Goal: Task Accomplishment & Management: Manage account settings

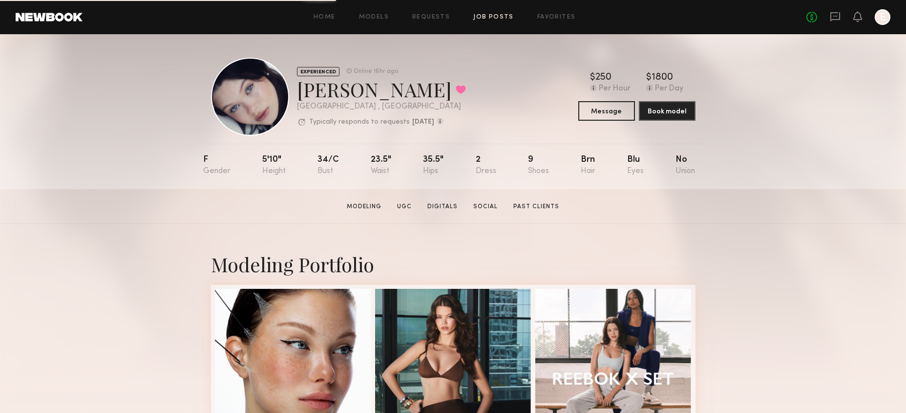
click at [489, 15] on link "Job Posts" at bounding box center [493, 17] width 41 height 6
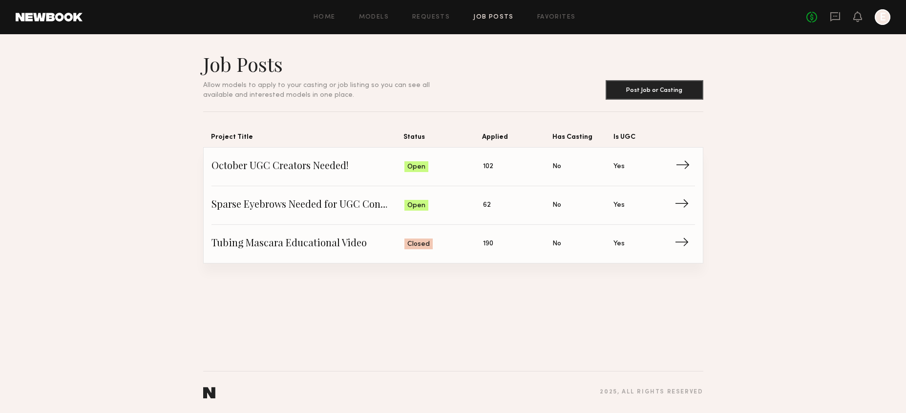
click at [341, 176] on link "October UGC Creators Needed! Status: Open Applied: 102 Has Casting: No Is UGC: …" at bounding box center [453, 166] width 484 height 39
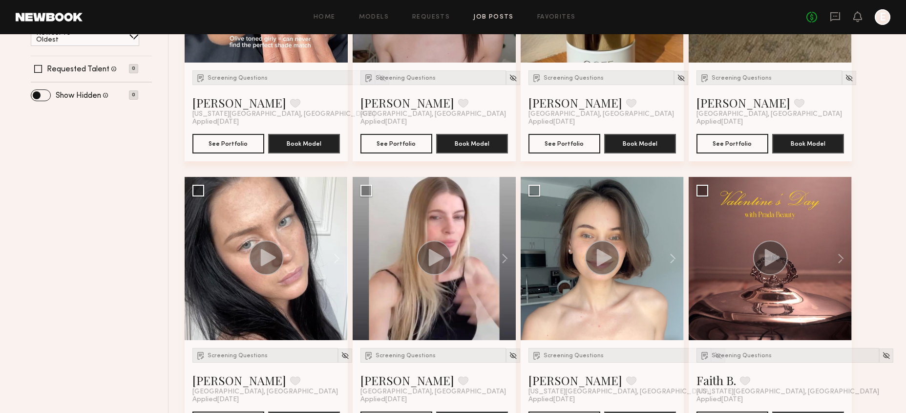
scroll to position [281, 0]
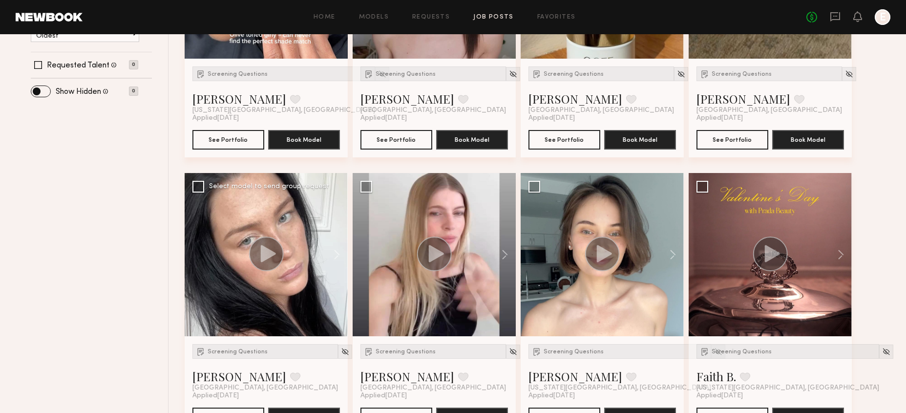
click at [227, 222] on div at bounding box center [266, 254] width 163 height 163
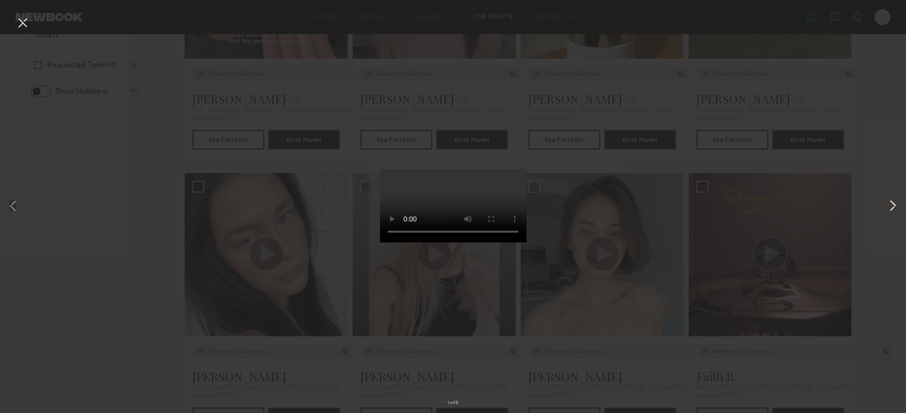
click at [895, 207] on button at bounding box center [893, 207] width 12 height 330
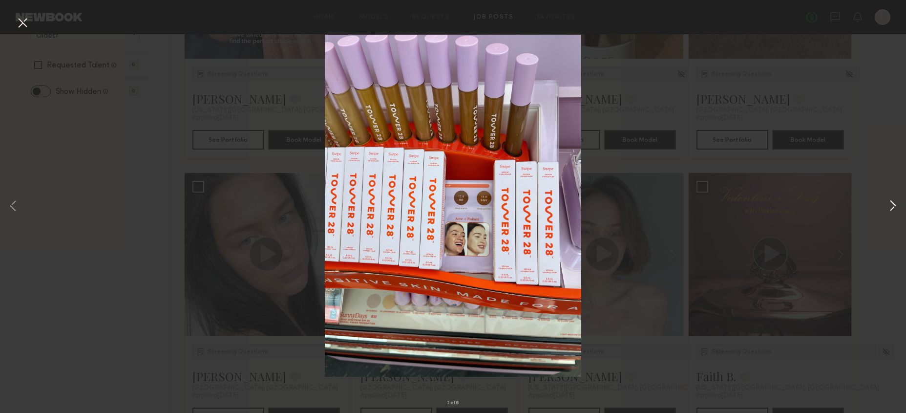
click at [896, 206] on button at bounding box center [893, 207] width 12 height 330
click at [891, 210] on button at bounding box center [893, 207] width 12 height 330
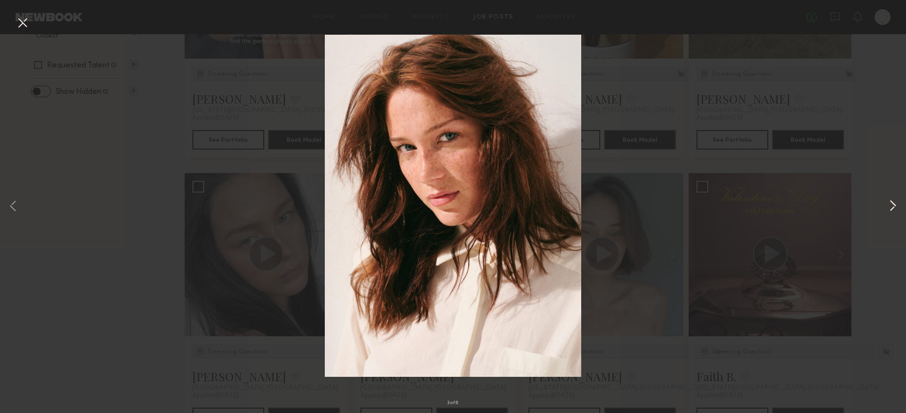
click at [891, 210] on button at bounding box center [893, 207] width 12 height 330
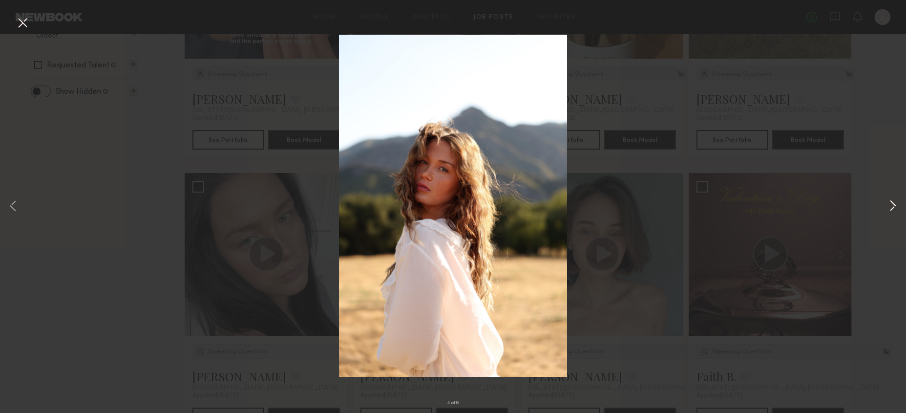
click at [891, 210] on button at bounding box center [893, 207] width 12 height 330
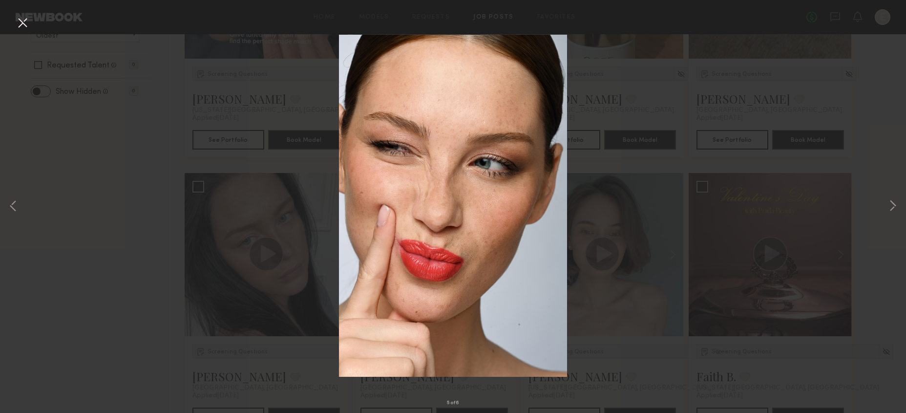
click at [758, 257] on div "5 of 6" at bounding box center [453, 206] width 906 height 413
click at [21, 24] on button at bounding box center [23, 24] width 16 height 18
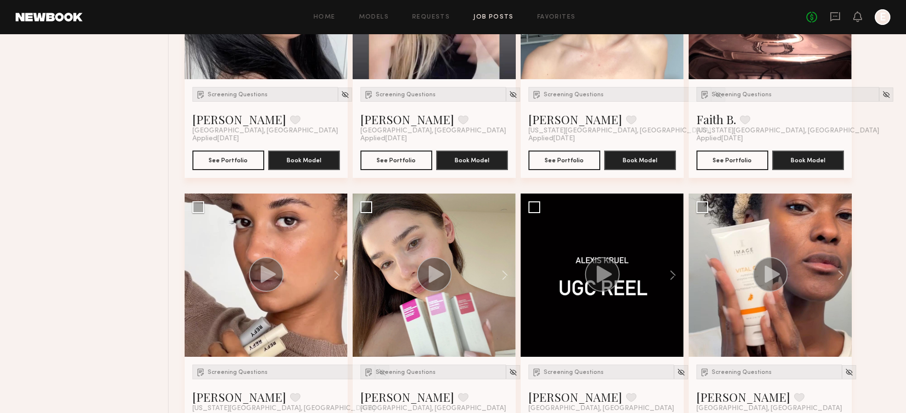
scroll to position [631, 0]
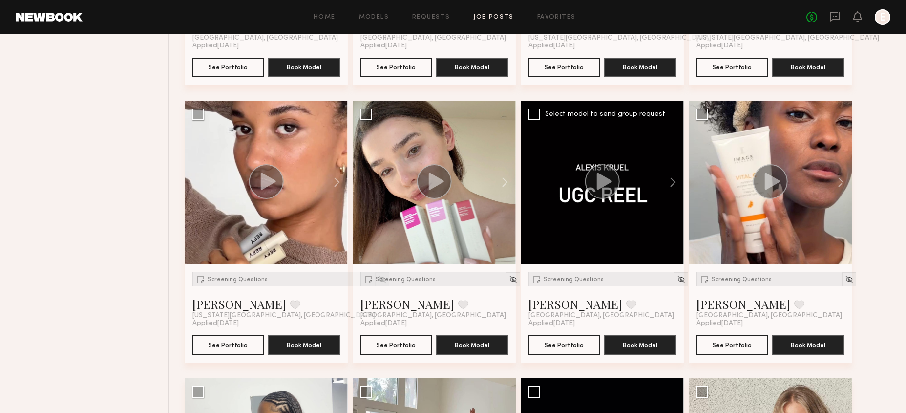
click at [577, 193] on div at bounding box center [602, 182] width 163 height 163
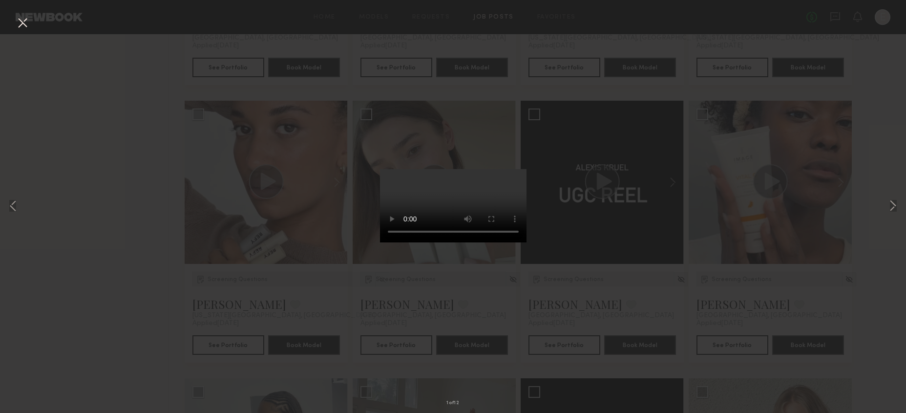
click at [308, 143] on div "1 of 12" at bounding box center [453, 206] width 906 height 413
click at [35, 30] on div "1 of 12" at bounding box center [453, 206] width 906 height 413
click at [17, 23] on button at bounding box center [23, 24] width 16 height 18
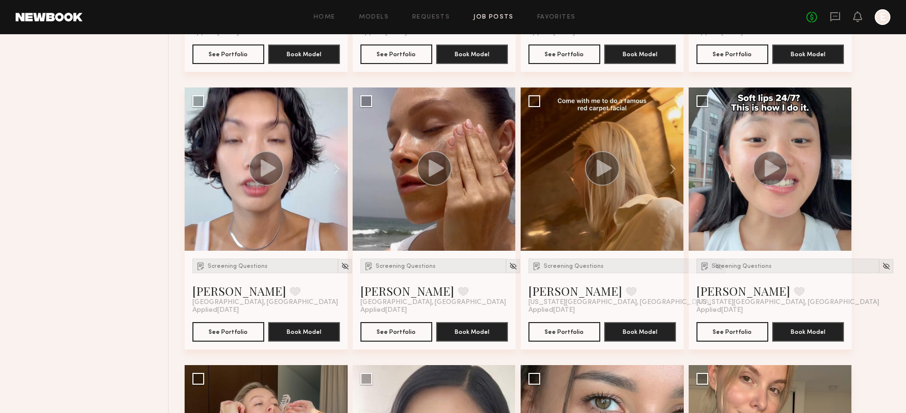
scroll to position [2367, 0]
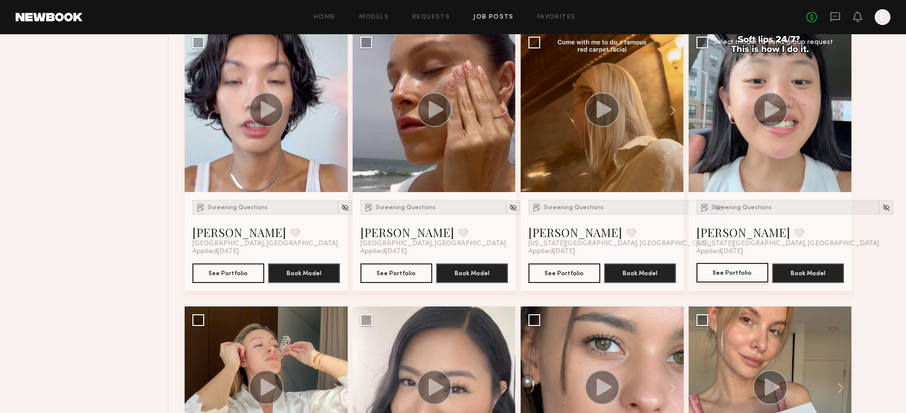
click at [728, 270] on button "See Portfolio" at bounding box center [732, 273] width 72 height 20
click at [832, 16] on icon at bounding box center [835, 16] width 11 height 11
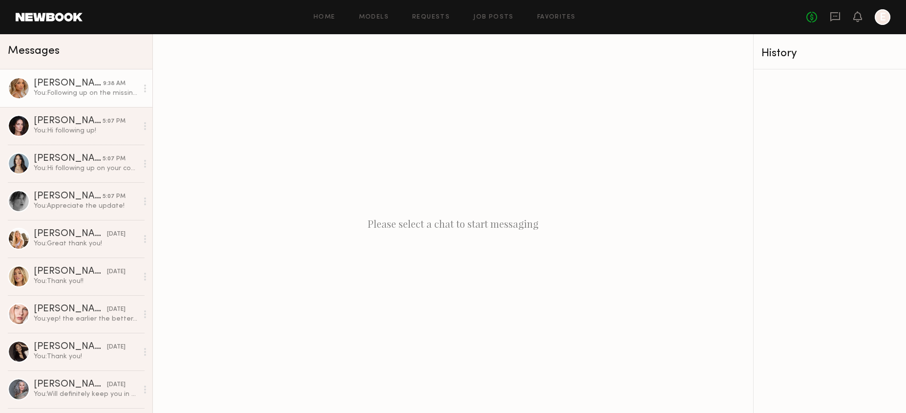
click at [104, 90] on div "You: Following up on the missing content, thank you!" at bounding box center [86, 92] width 104 height 9
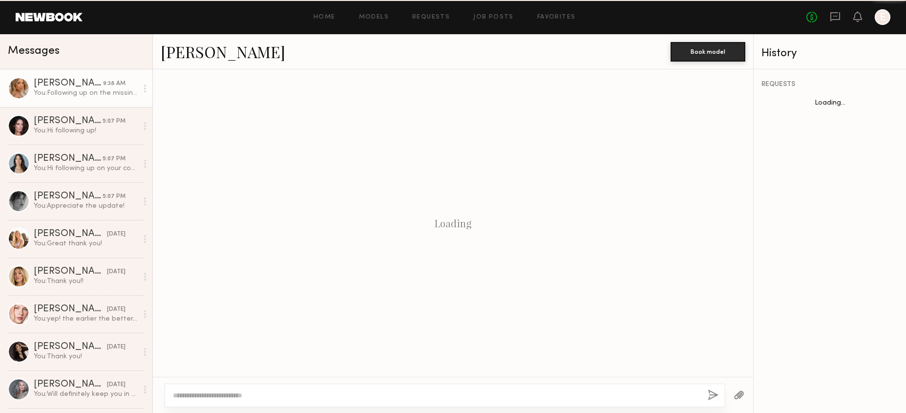
scroll to position [799, 0]
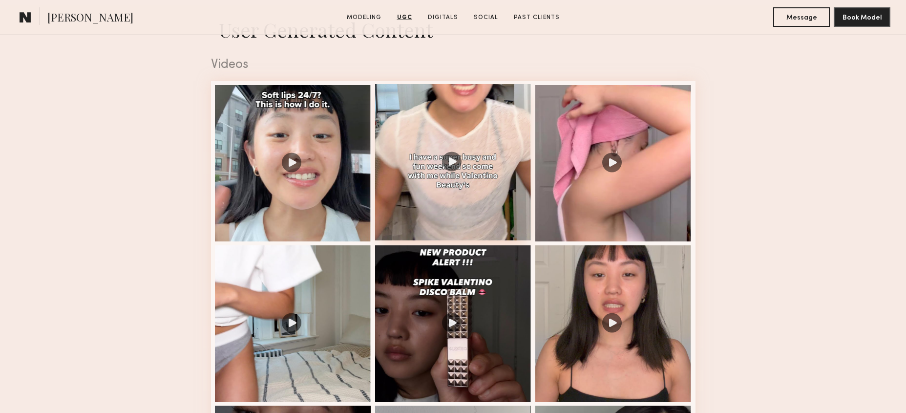
scroll to position [1041, 0]
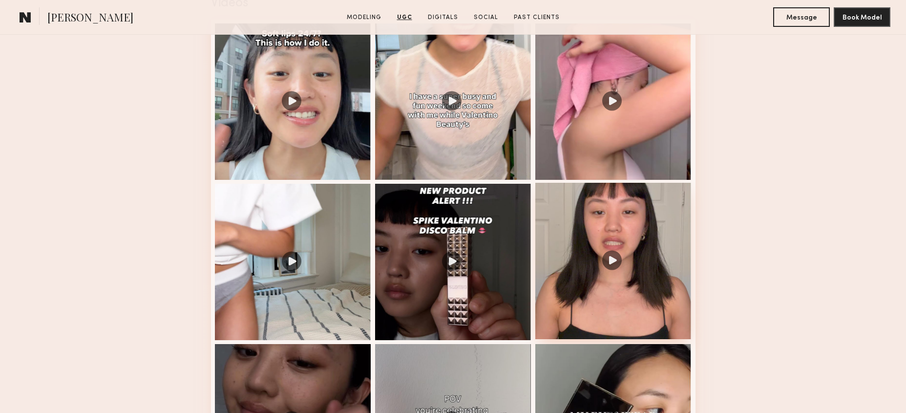
click at [573, 240] on div at bounding box center [613, 261] width 156 height 156
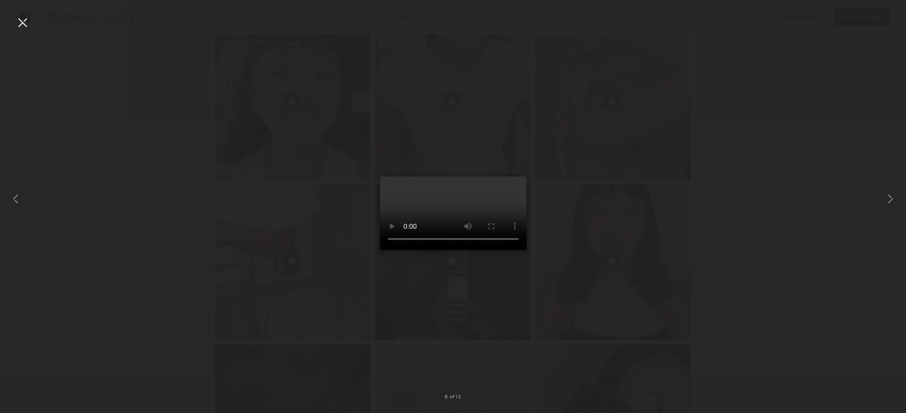
click at [583, 211] on div at bounding box center [453, 199] width 906 height 366
click at [25, 18] on div at bounding box center [23, 23] width 16 height 16
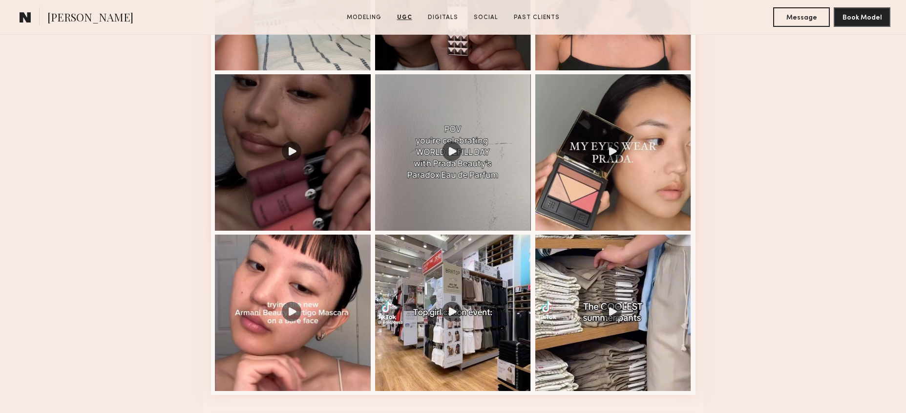
scroll to position [1312, 0]
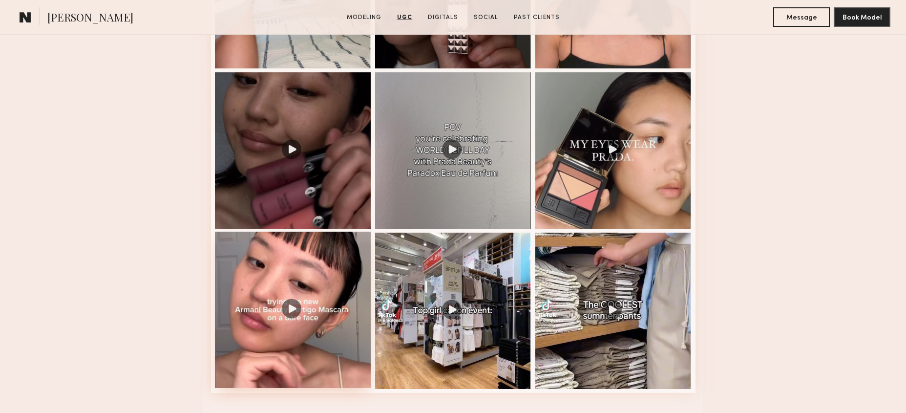
click at [258, 260] on div at bounding box center [293, 310] width 156 height 156
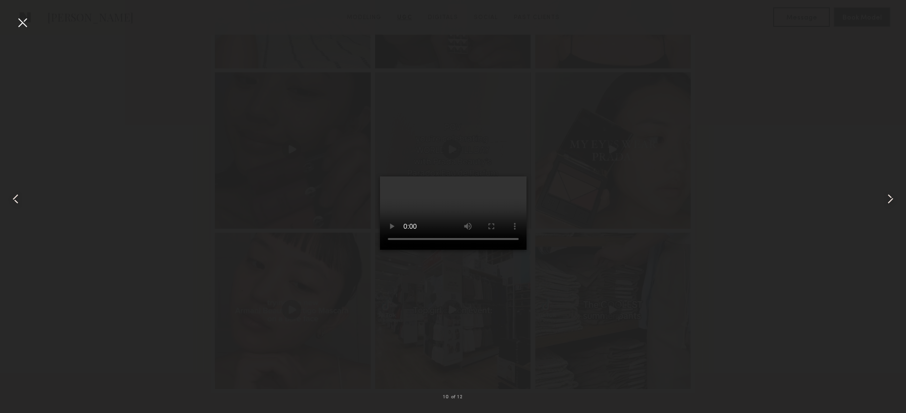
click at [39, 7] on nb-gallery-light "10 of 12" at bounding box center [453, 206] width 906 height 413
click at [33, 12] on nb-gallery-light "10 of 12" at bounding box center [453, 206] width 906 height 413
click at [22, 30] on div at bounding box center [18, 199] width 36 height 366
click at [19, 25] on div at bounding box center [23, 23] width 16 height 16
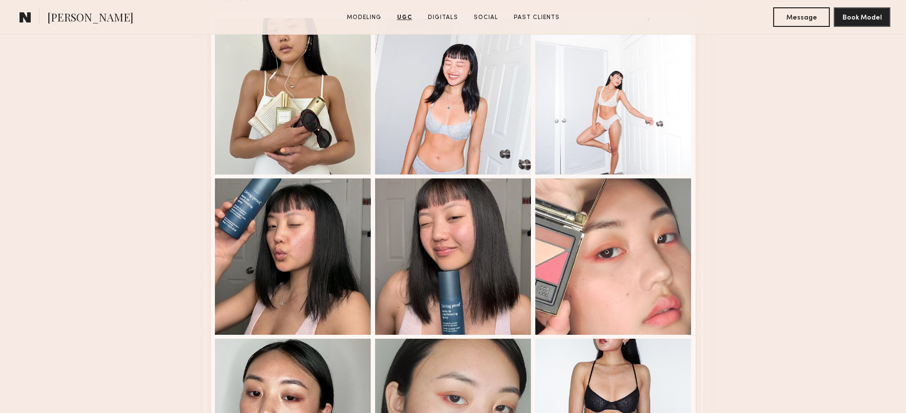
scroll to position [2089, 0]
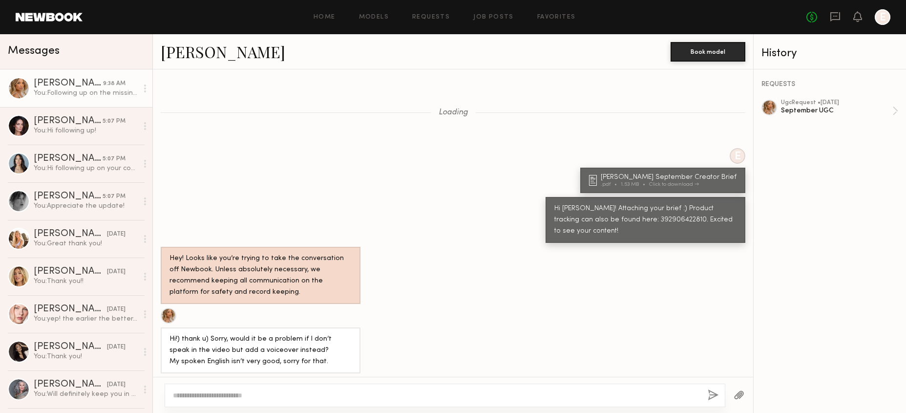
scroll to position [799, 0]
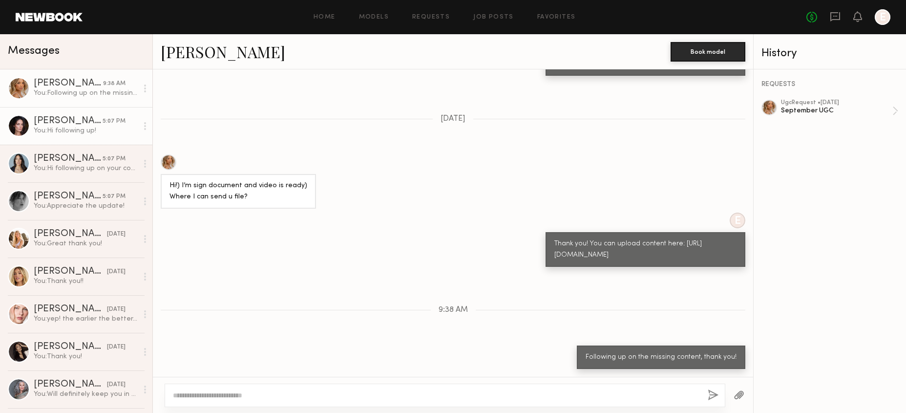
click at [105, 123] on div "5:07 PM" at bounding box center [114, 121] width 23 height 9
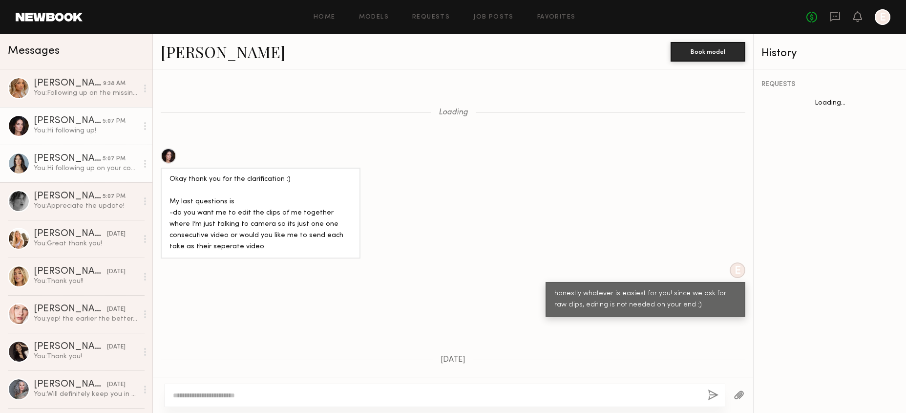
scroll to position [811, 0]
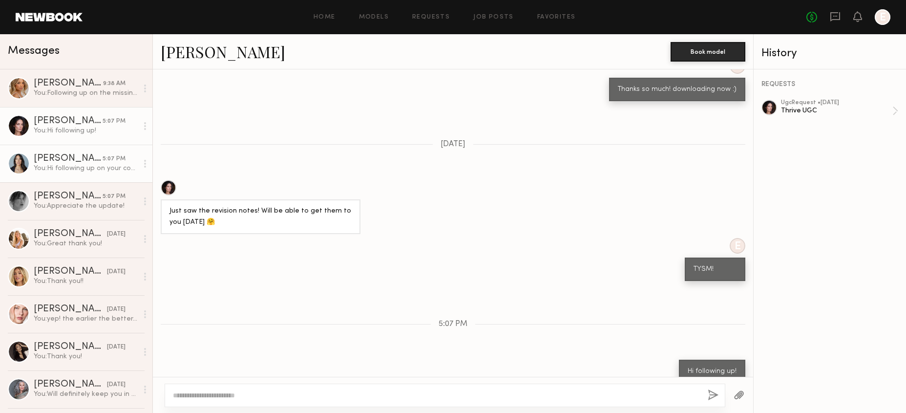
click at [93, 152] on link "[PERSON_NAME] 5:07 PM You: Hi following up on your content!" at bounding box center [76, 164] width 152 height 38
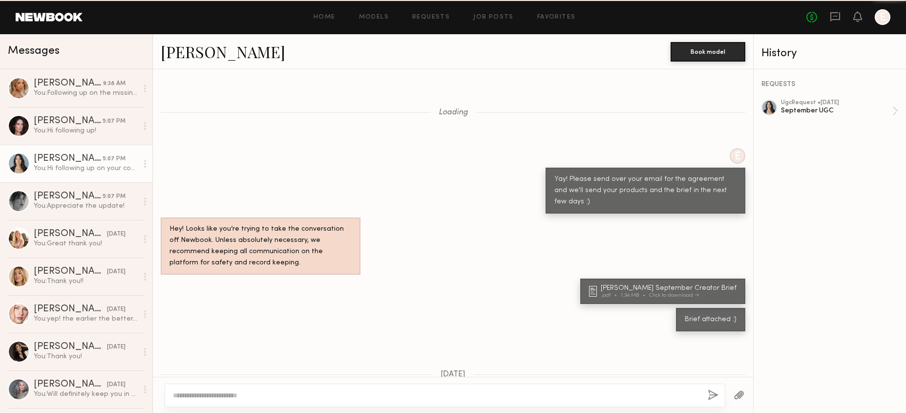
scroll to position [634, 0]
